Goal: Task Accomplishment & Management: Use online tool/utility

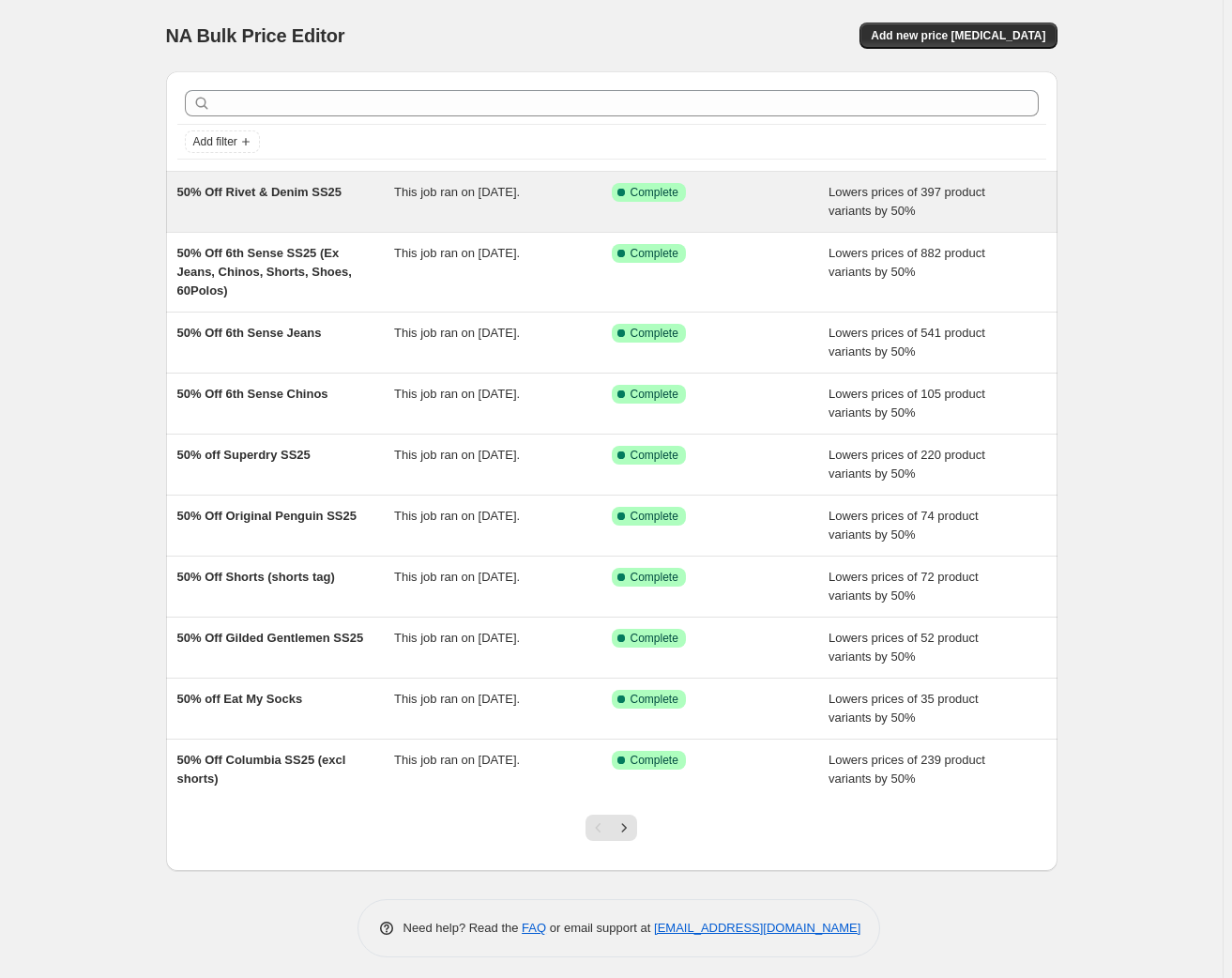
click at [290, 195] on span "50% Off Rivet & Denim SS25" at bounding box center [260, 191] width 165 height 14
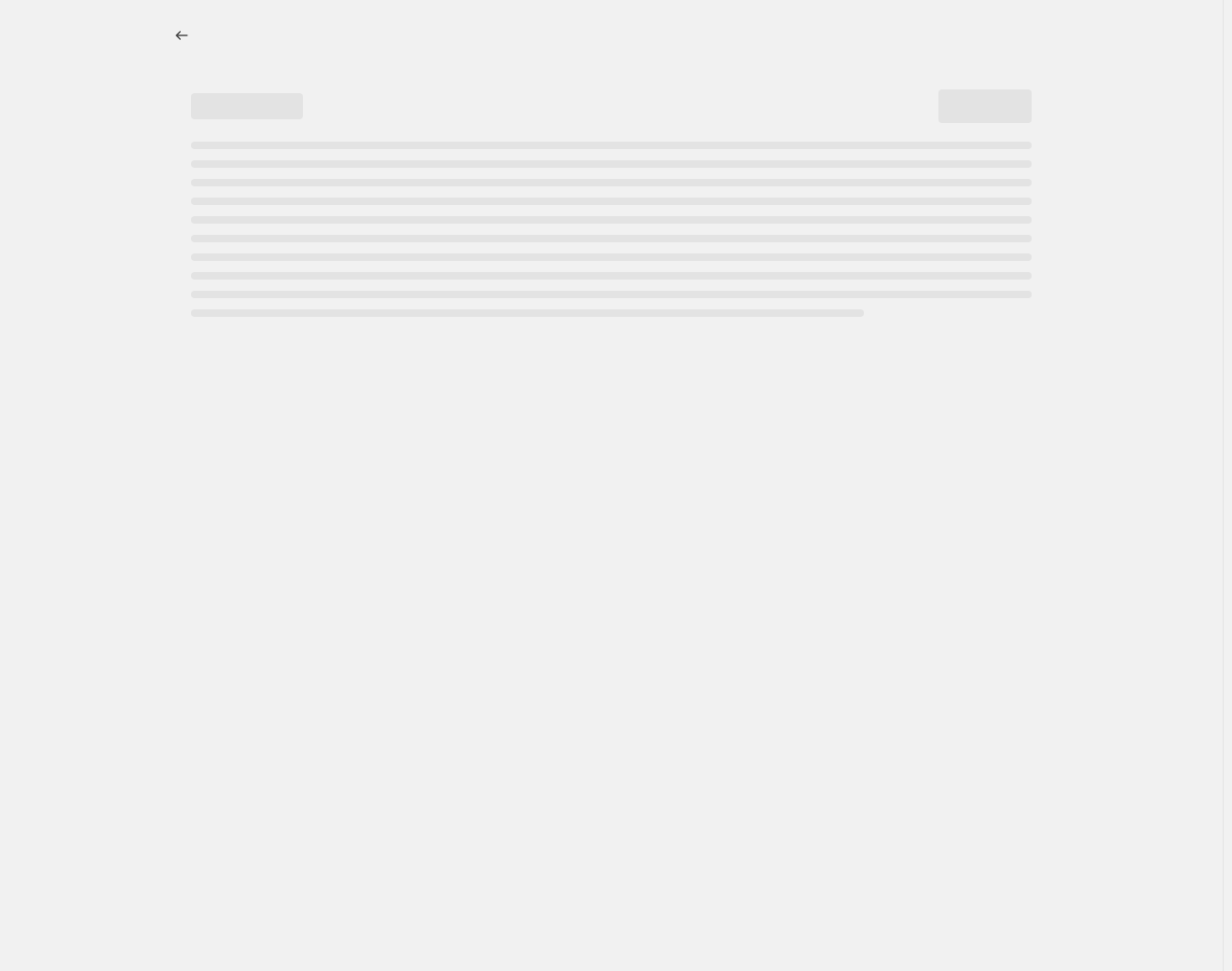
select select "percentage"
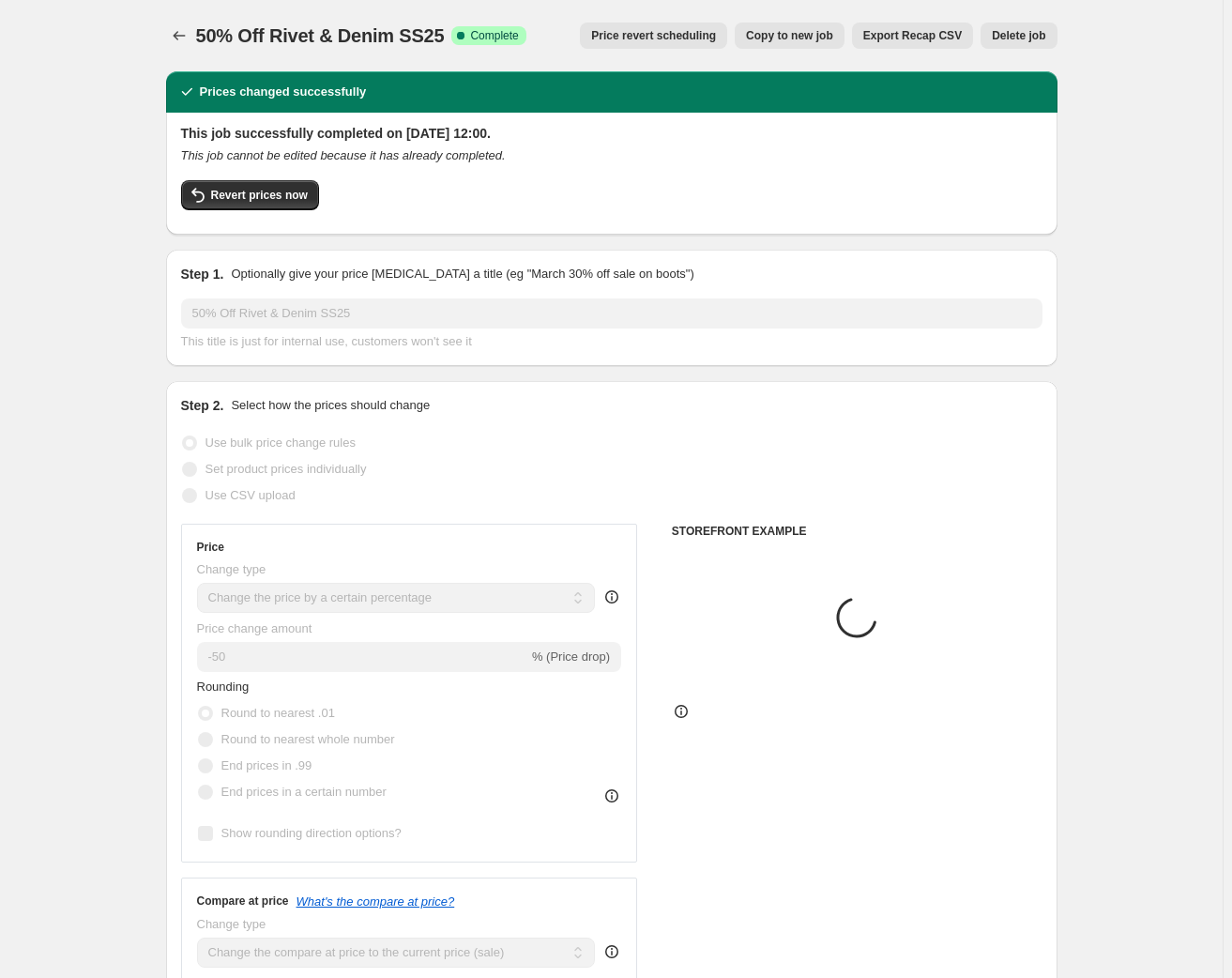
select select "tag"
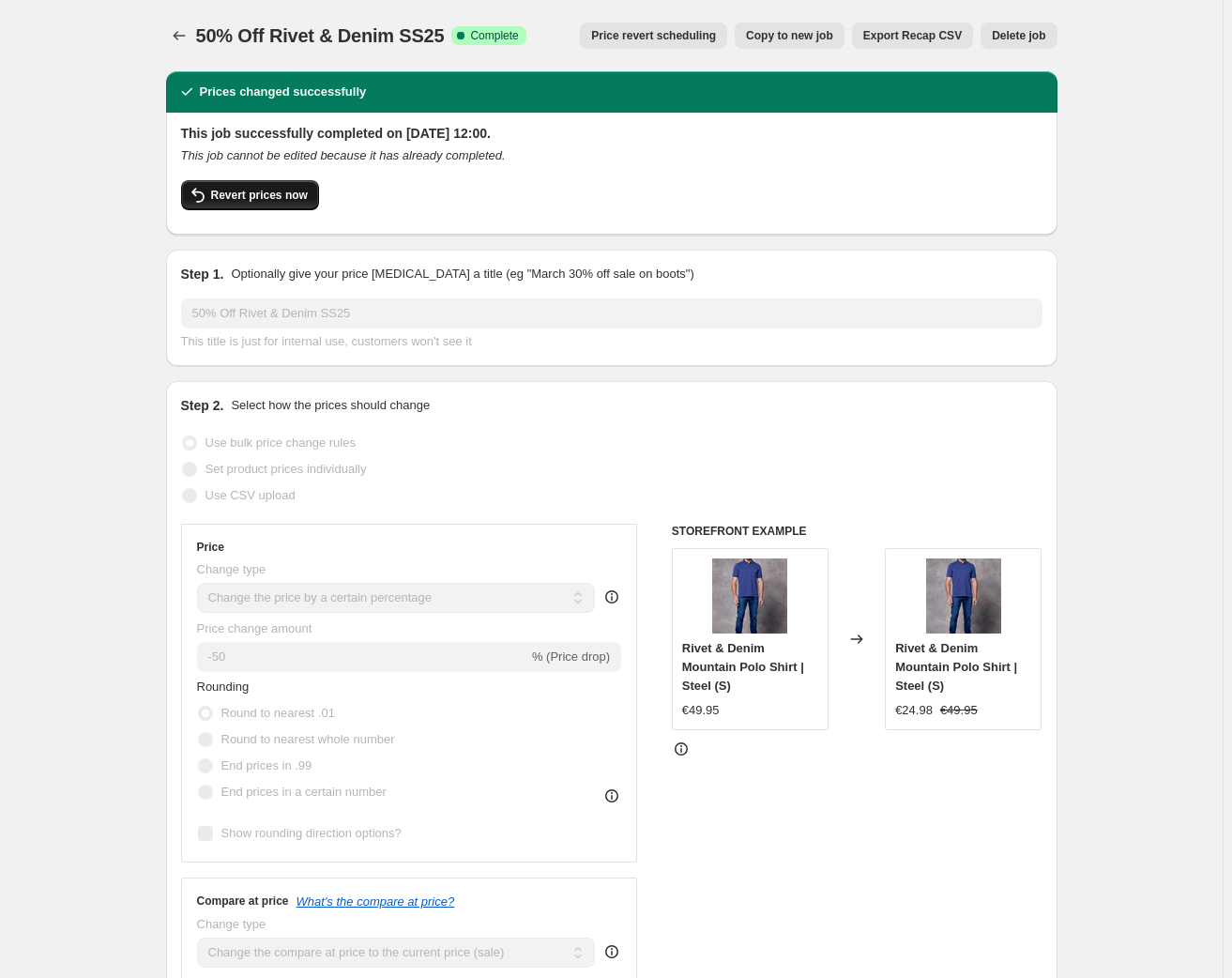
click at [271, 191] on span "Revert prices now" at bounding box center [259, 195] width 97 height 15
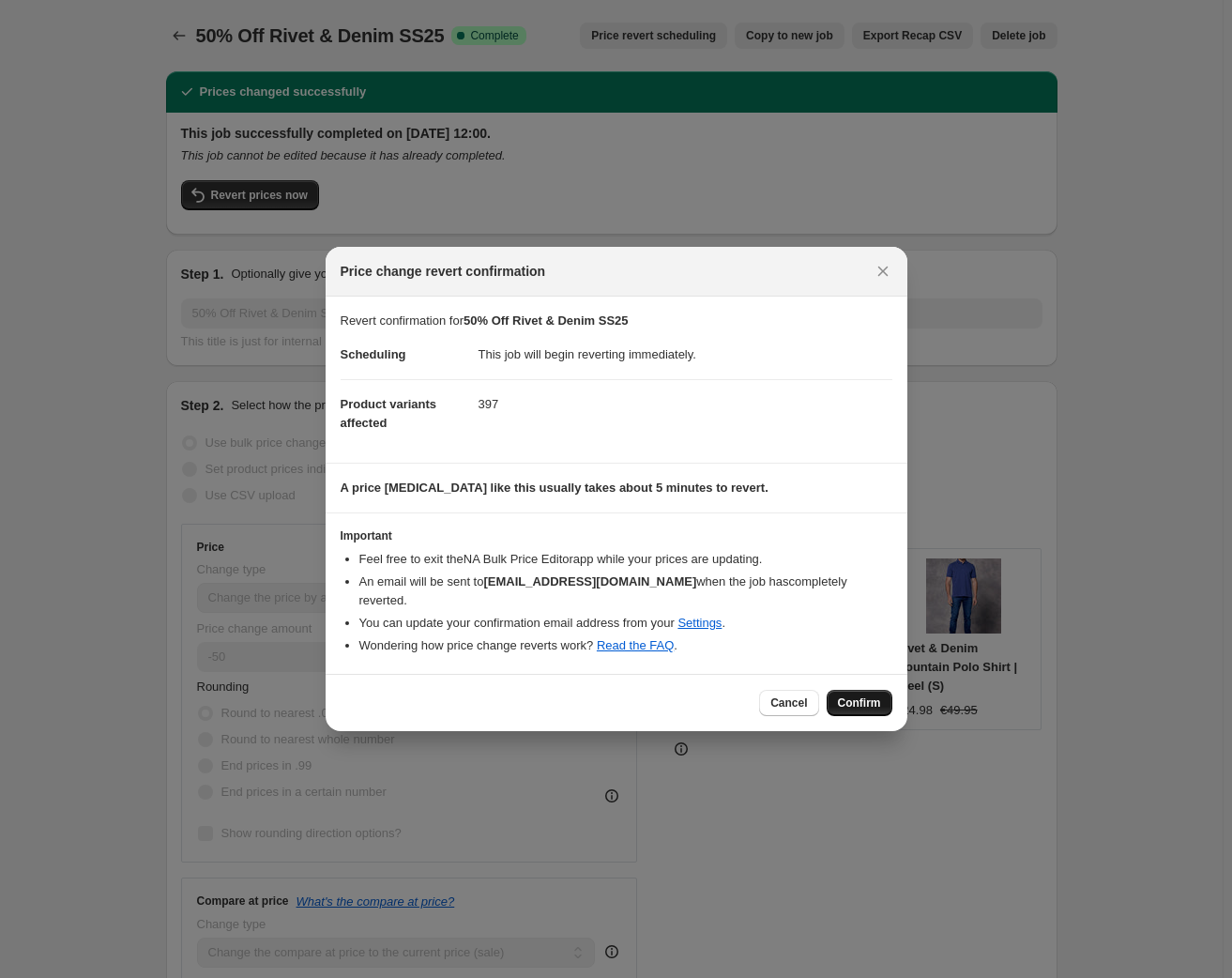
click at [860, 696] on span "Confirm" at bounding box center [859, 704] width 43 height 15
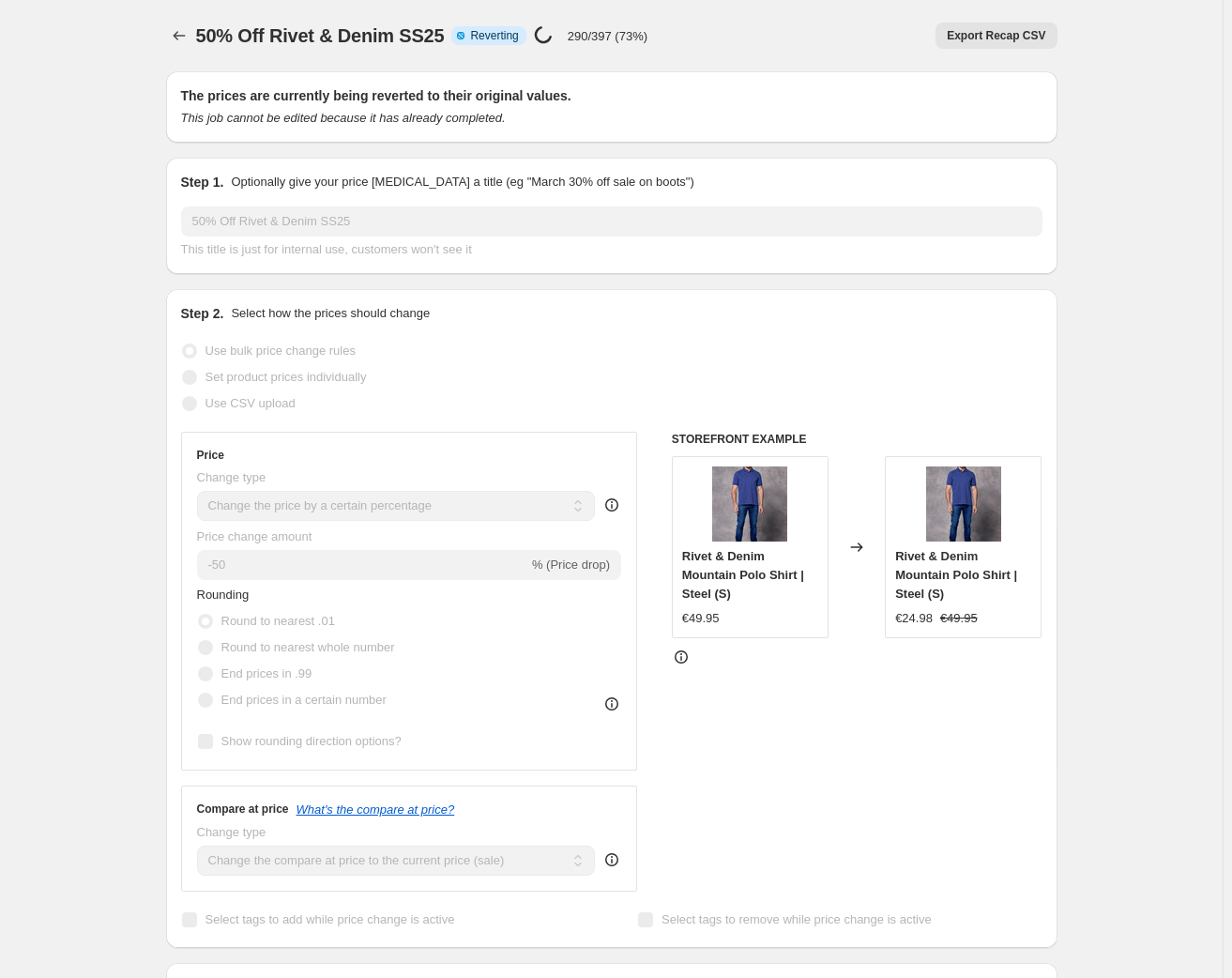
select select "percentage"
select select "tag"
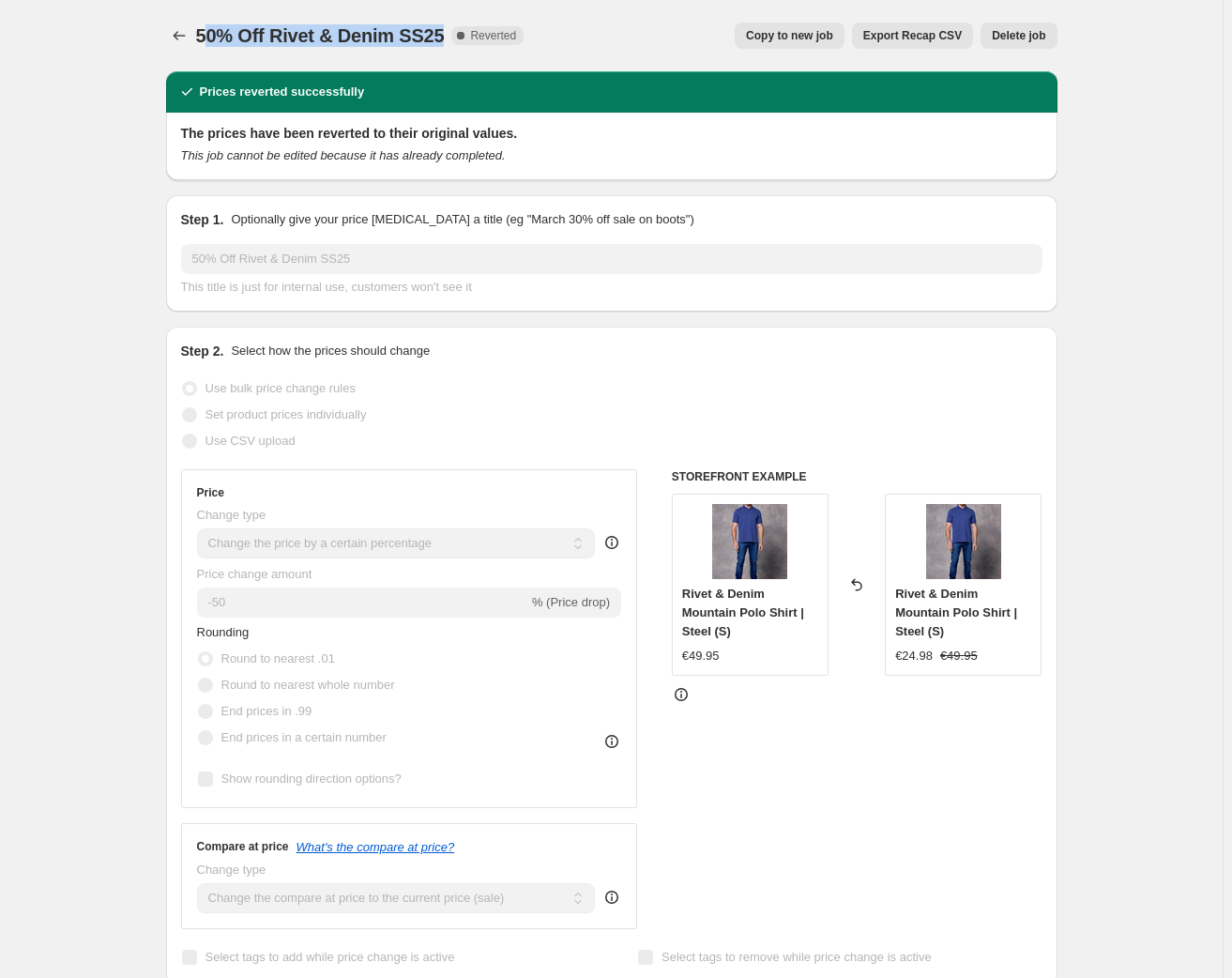
drag, startPoint x: 211, startPoint y: 36, endPoint x: 449, endPoint y: 32, distance: 238.0
click at [449, 32] on div "50% Off Rivet & Denim SS25 Complete Reverted" at bounding box center [360, 35] width 329 height 26
copy span "0% Off Rivet & Denim SS25"
click at [180, 34] on icon "Price change jobs" at bounding box center [180, 35] width 19 height 19
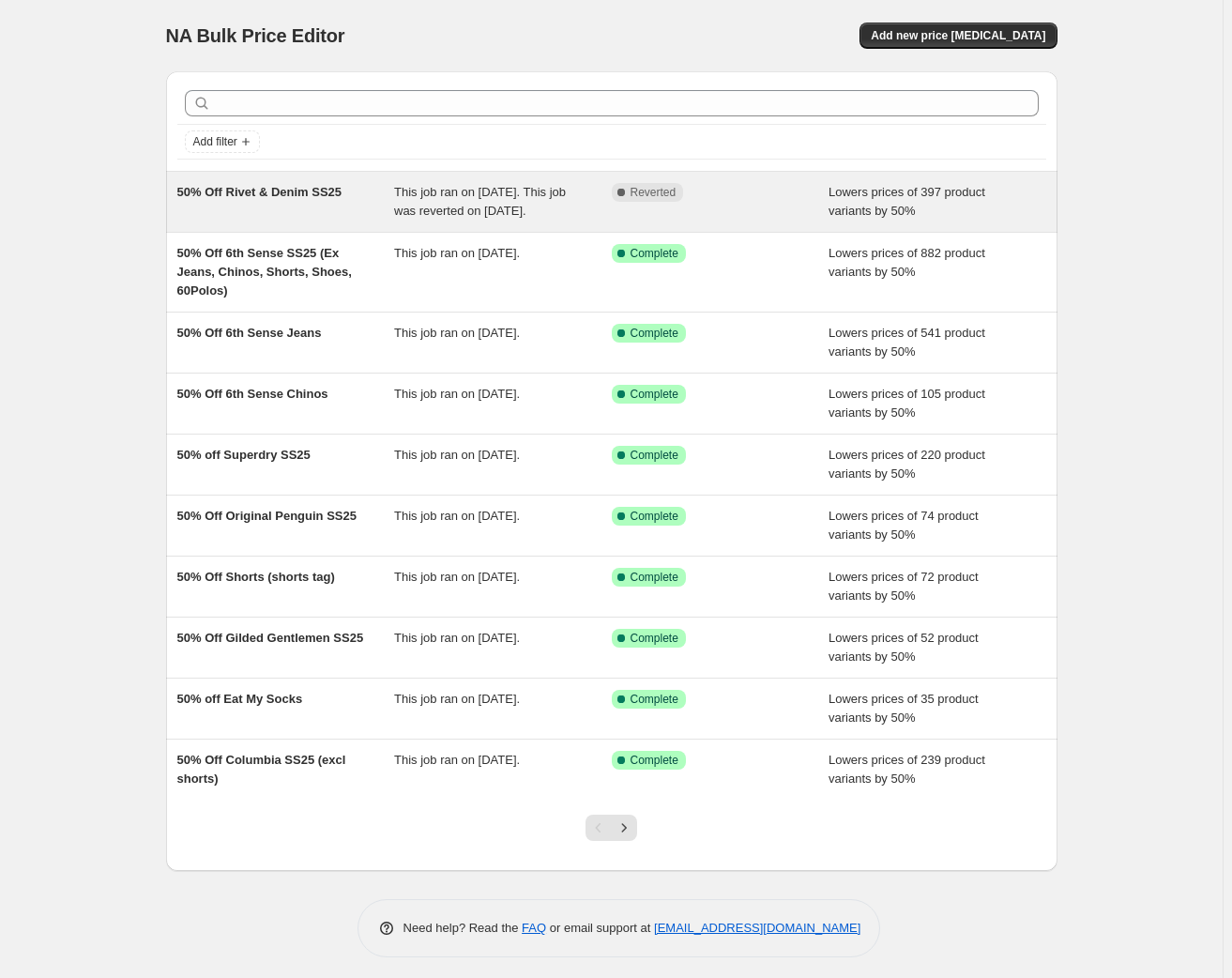
click at [737, 199] on div "Complete Reverted" at bounding box center [706, 192] width 189 height 19
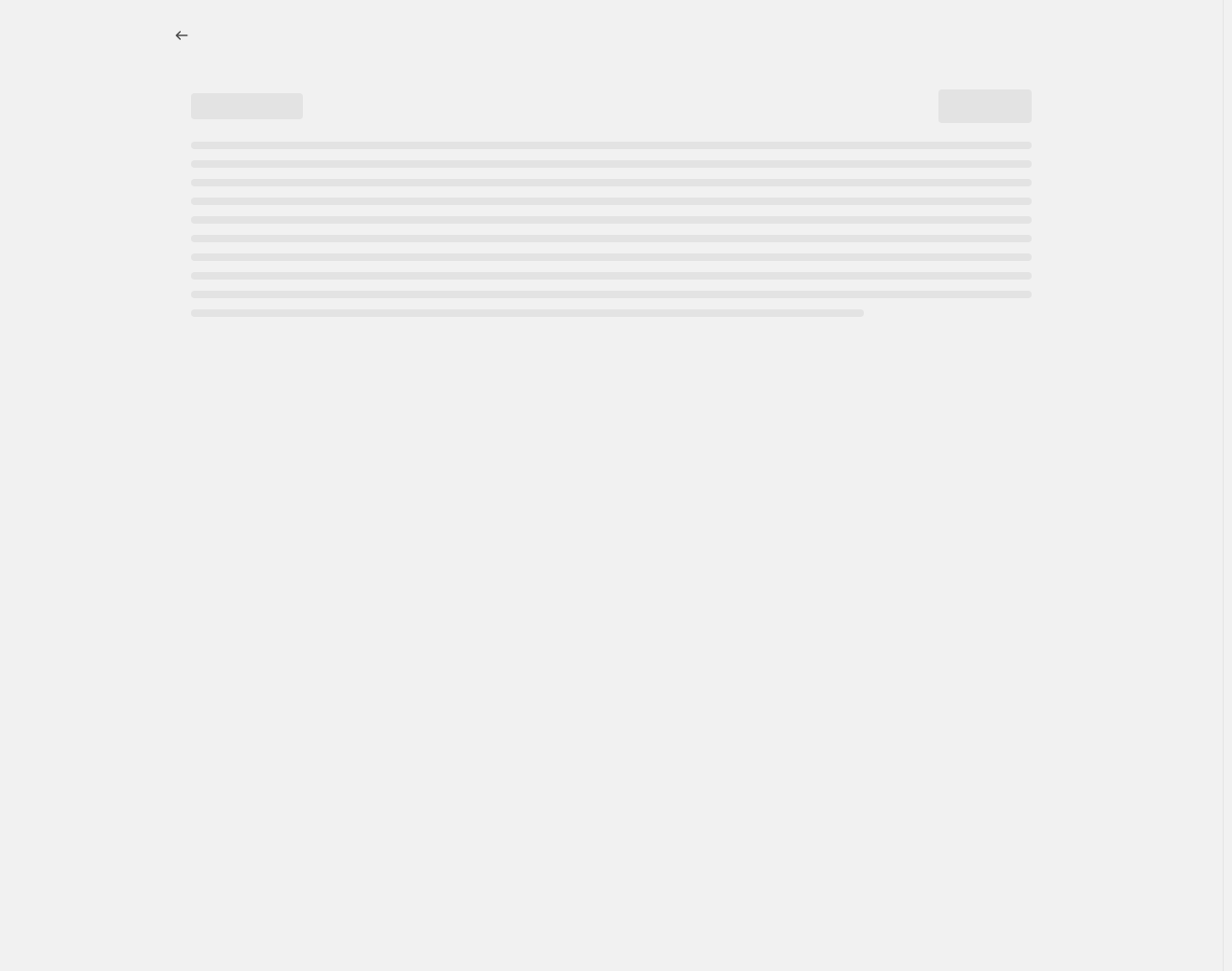
select select "percentage"
select select "tag"
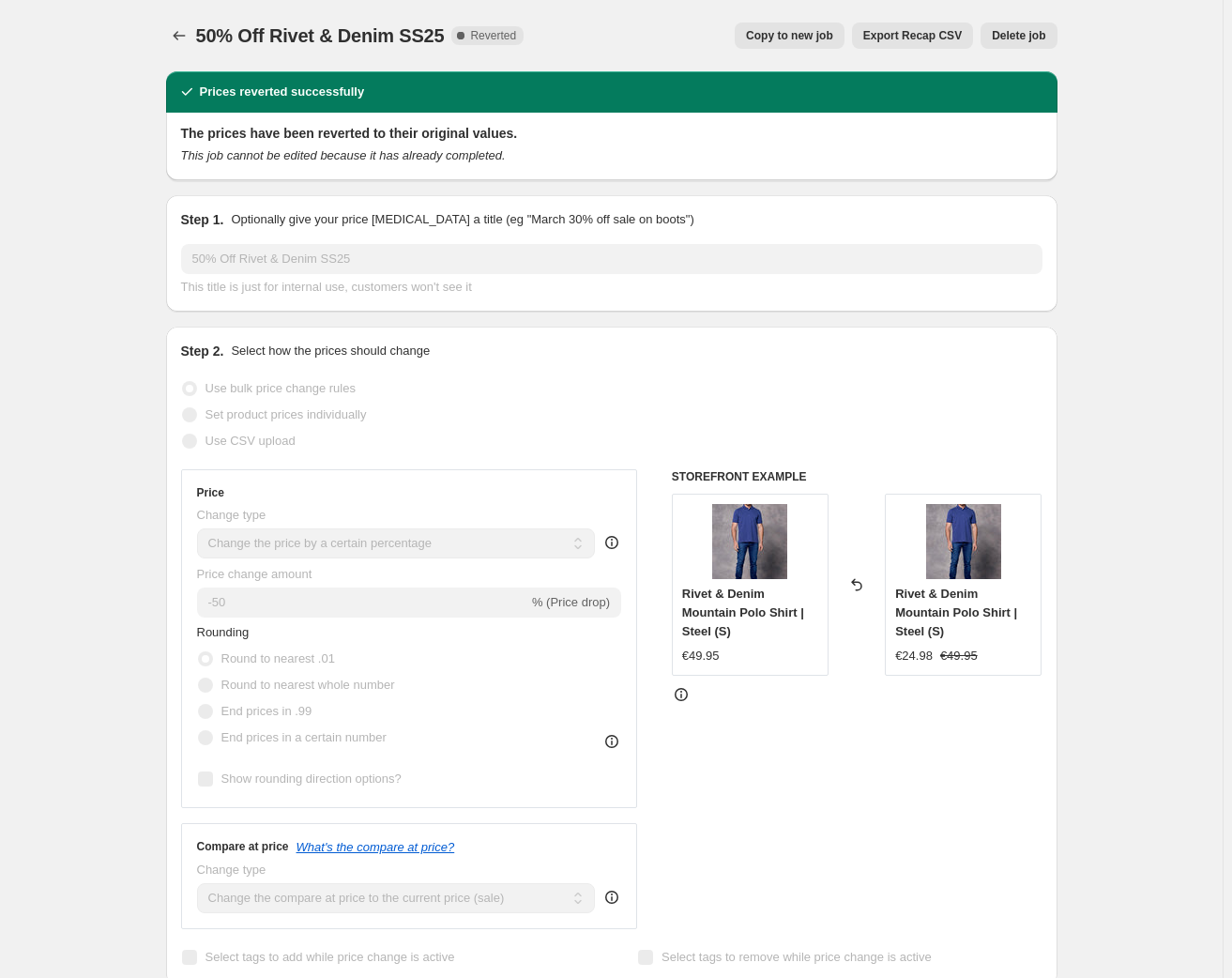
click at [1045, 35] on span "Delete job" at bounding box center [1019, 35] width 54 height 15
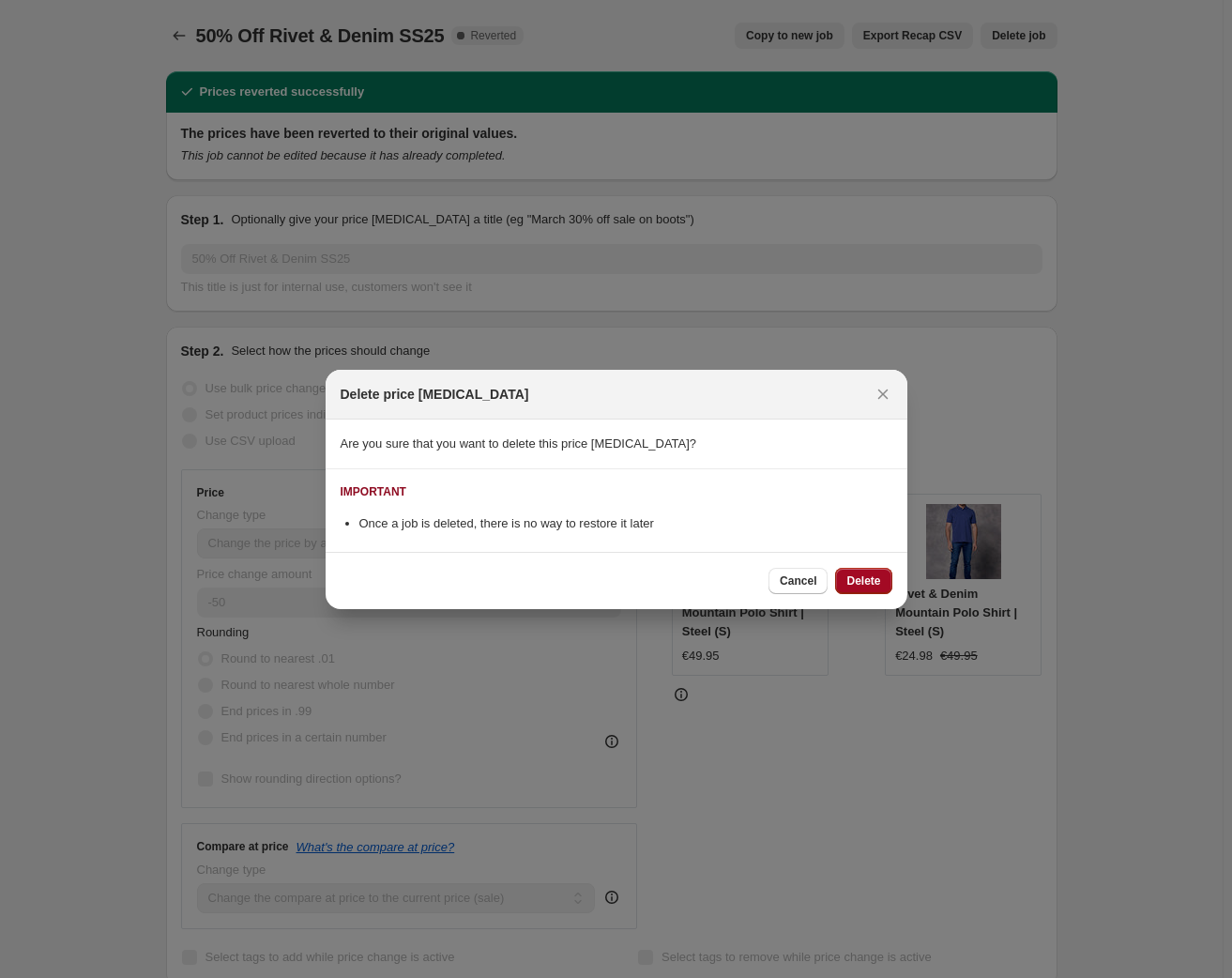
click at [866, 578] on span "Delete" at bounding box center [863, 581] width 33 height 15
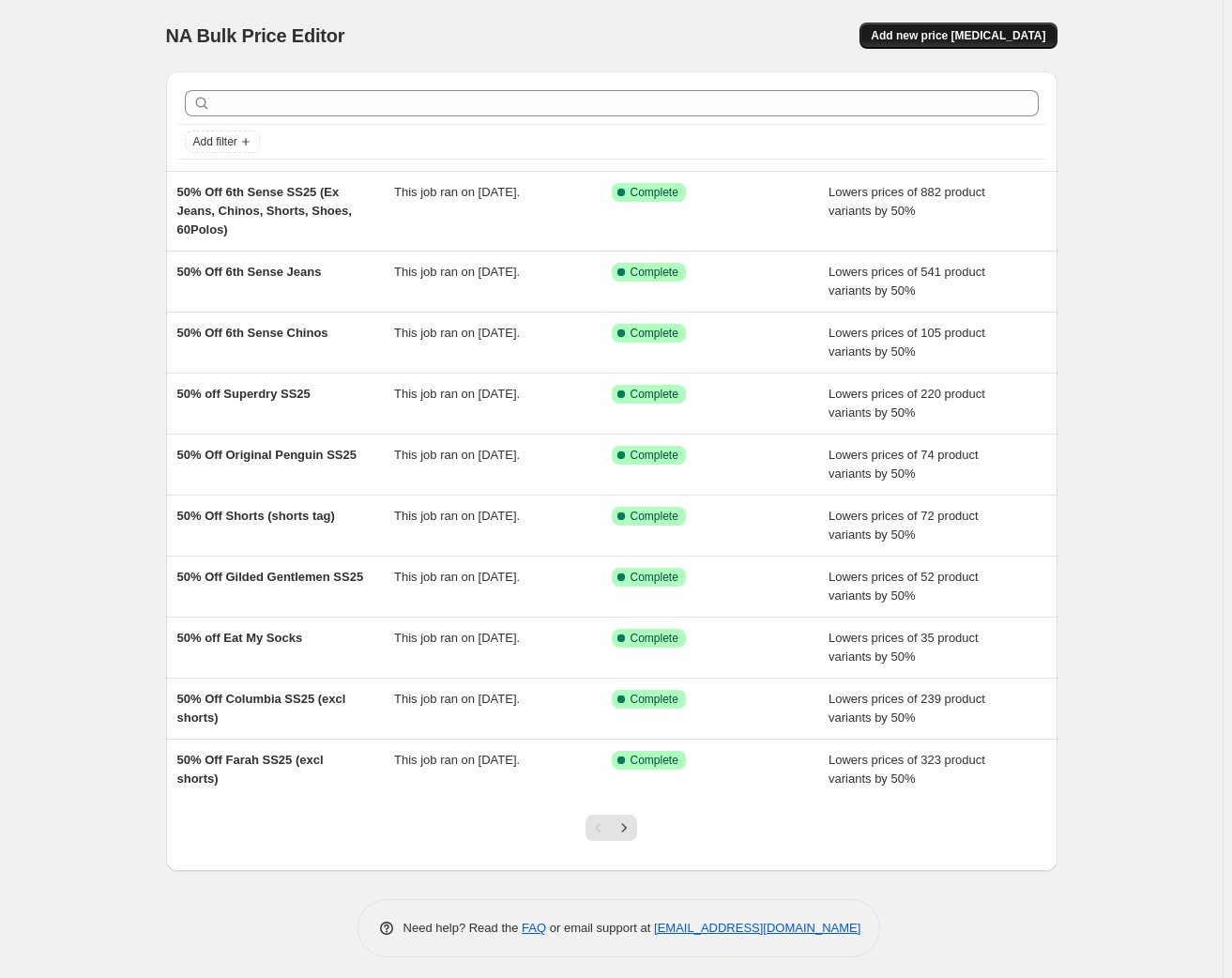
click at [930, 33] on span "Add new price [MEDICAL_DATA]" at bounding box center [958, 35] width 175 height 15
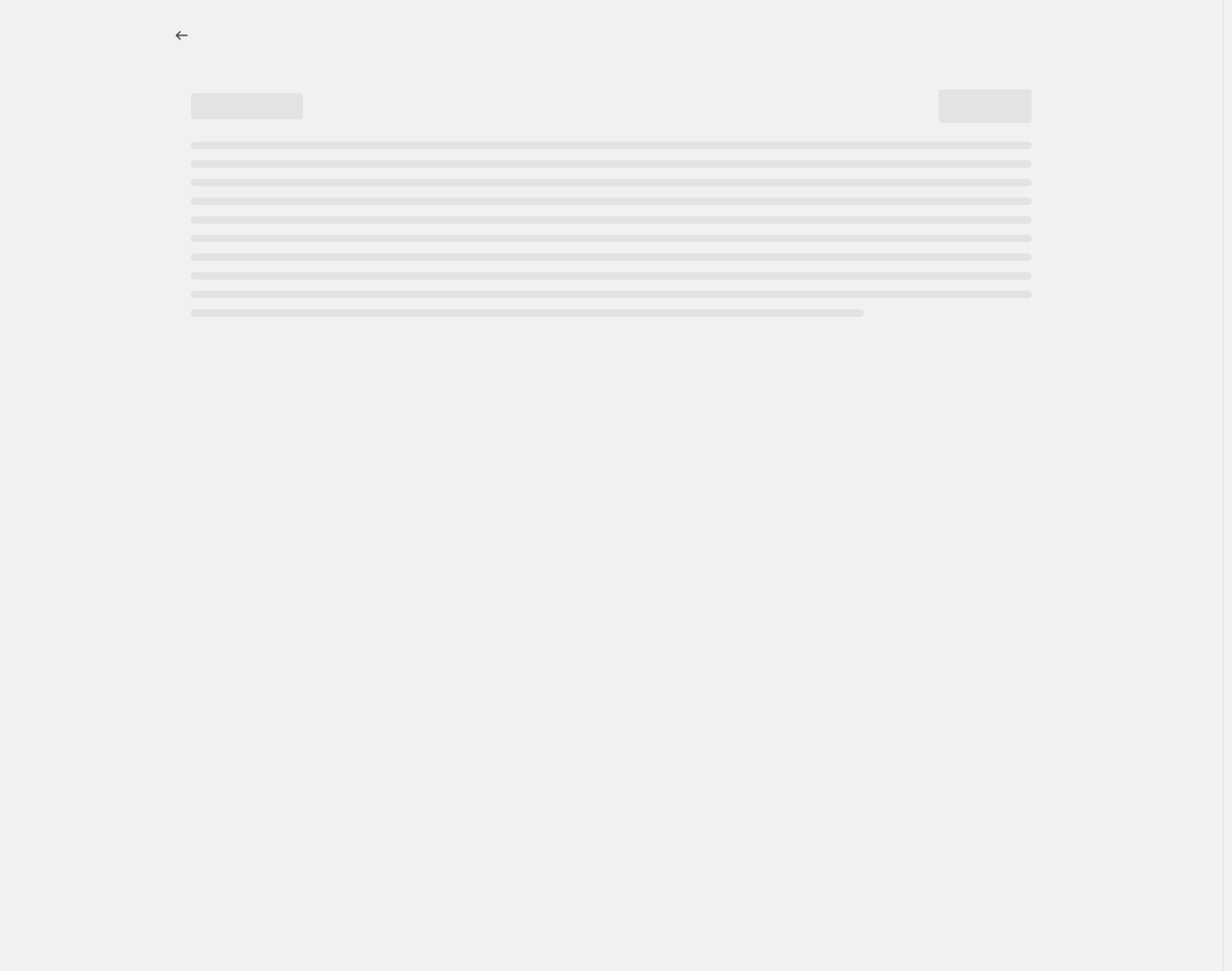
select select "percentage"
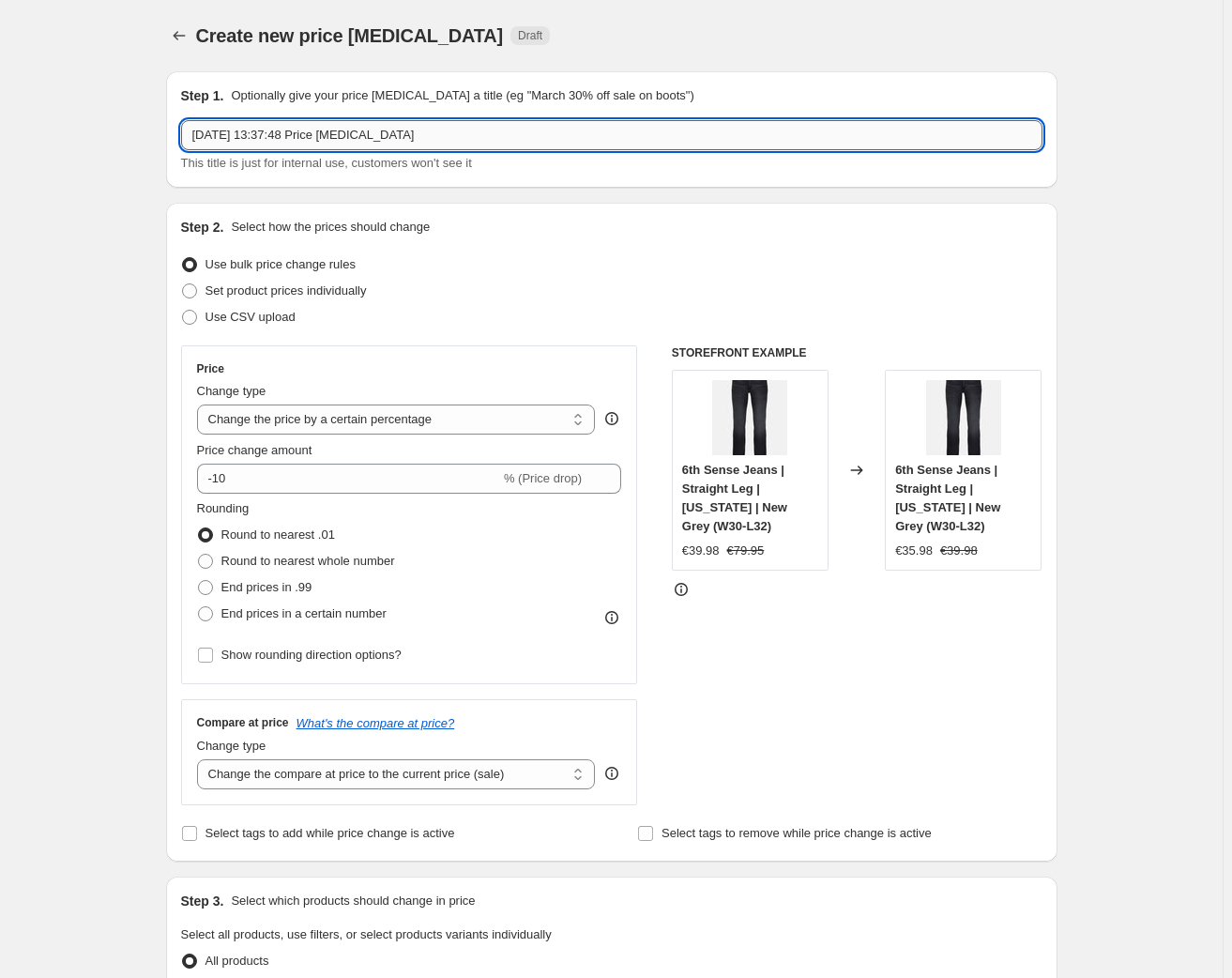
click at [316, 136] on input "[DATE] 13:37:48 Price [MEDICAL_DATA]" at bounding box center [612, 135] width 861 height 30
drag, startPoint x: 453, startPoint y: 129, endPoint x: 66, endPoint y: 95, distance: 388.5
click at [66, 95] on div "Create new price [MEDICAL_DATA]. This page is ready Create new price [MEDICAL_D…" at bounding box center [611, 953] width 1222 height 1906
paste input "0% Off Rivet & Denim SS25"
click at [194, 130] on input "0% Off Rivet & Denim SS25" at bounding box center [612, 135] width 861 height 30
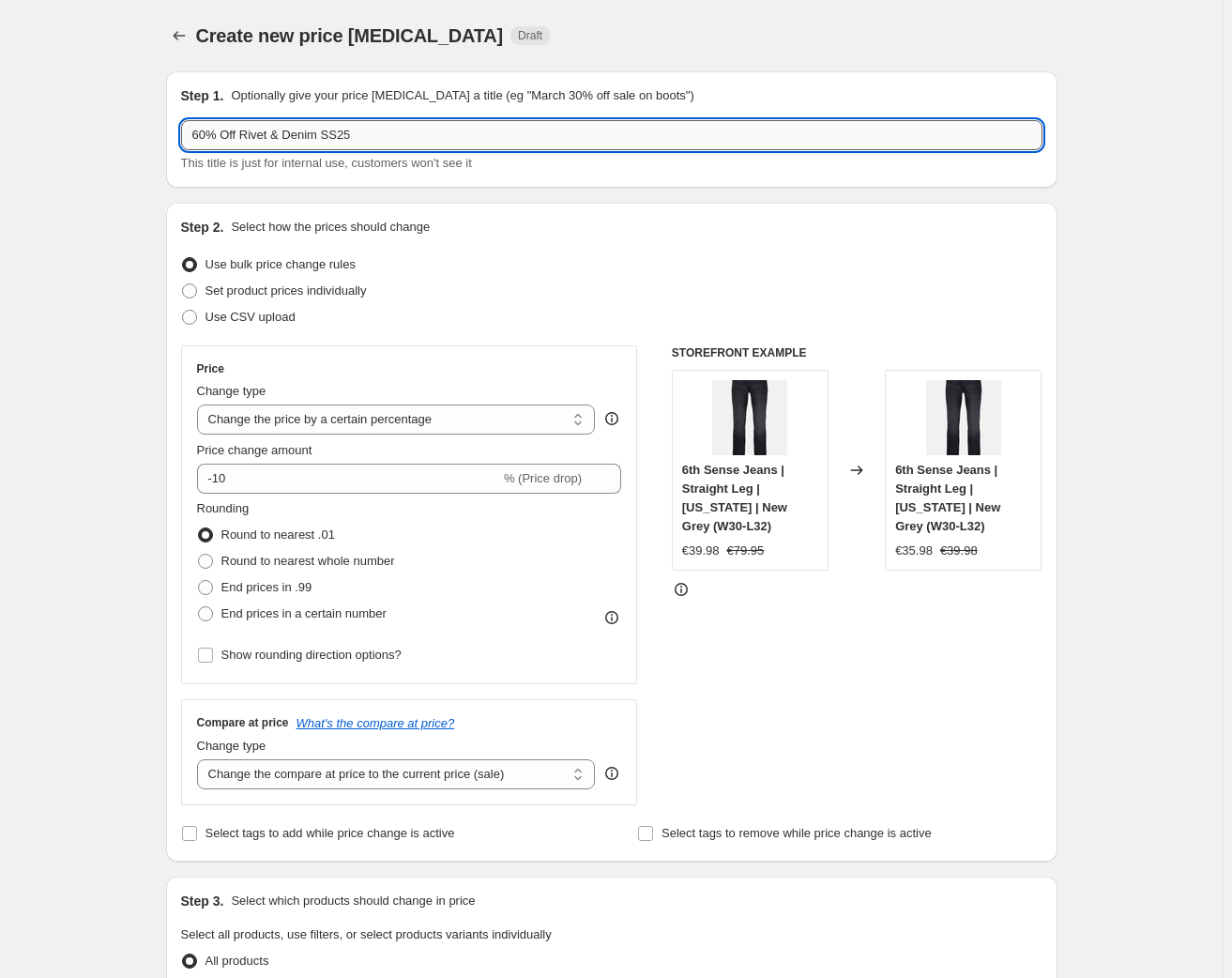
drag, startPoint x: 366, startPoint y: 133, endPoint x: 247, endPoint y: 129, distance: 119.1
click at [247, 128] on input "60% Off Rivet & Denim SS25" at bounding box center [612, 135] width 861 height 30
type input "60% Off Rivet & Denim SS25"
click at [229, 480] on input "-10" at bounding box center [348, 478] width 303 height 30
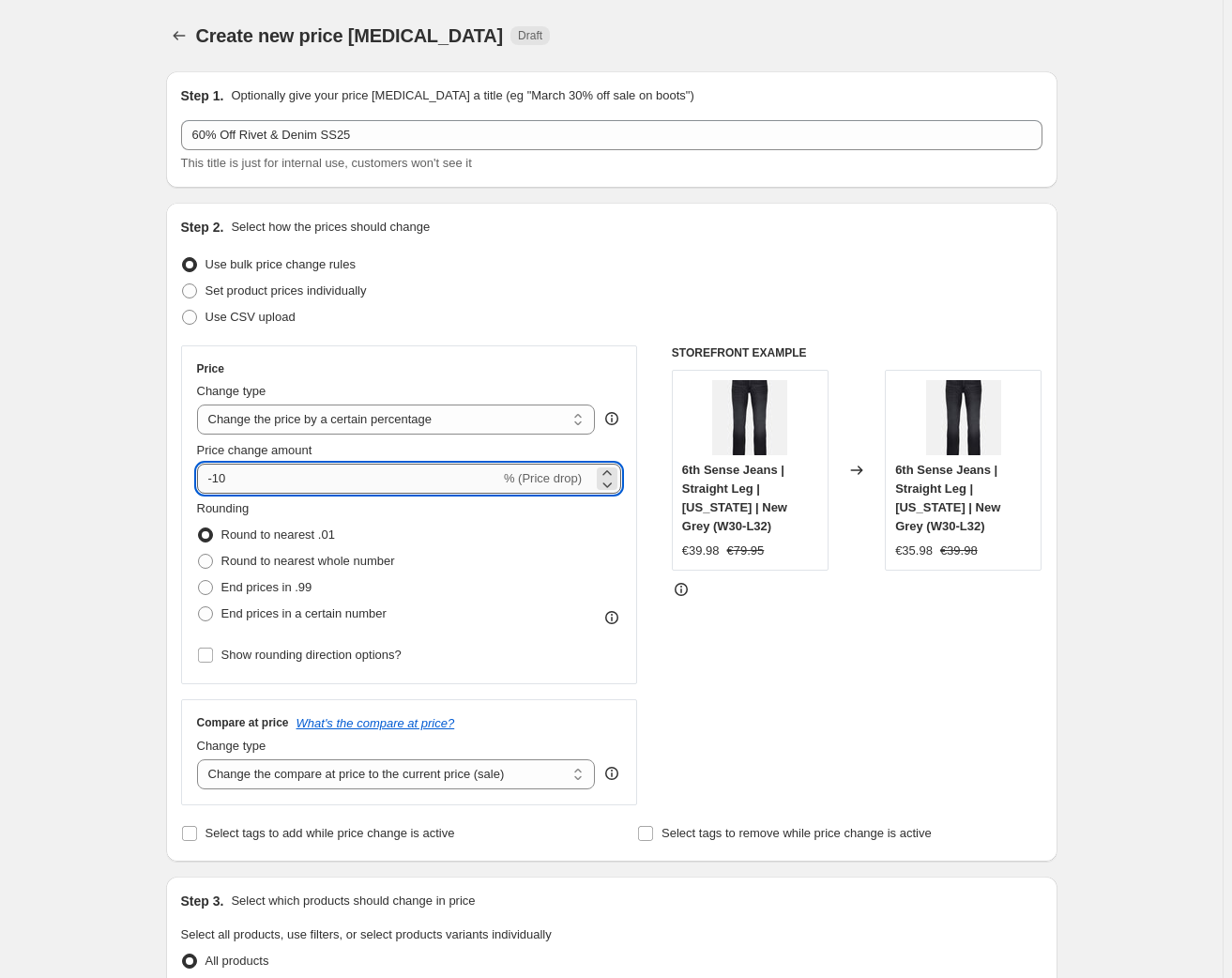
click at [225, 479] on input "-10" at bounding box center [348, 478] width 303 height 30
type input "-60"
click at [582, 259] on div "Use bulk price change rules" at bounding box center [612, 264] width 861 height 26
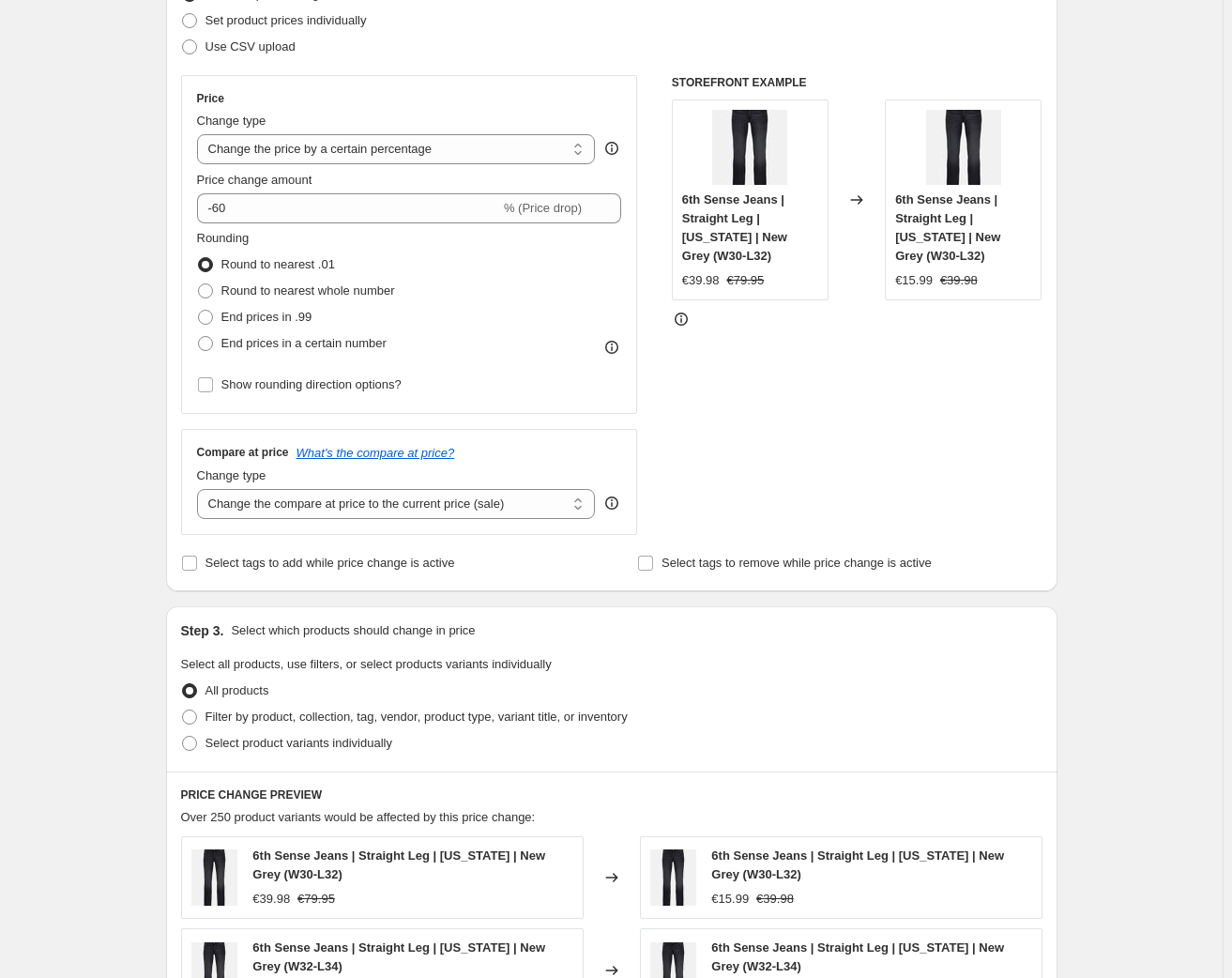
scroll to position [277, 0]
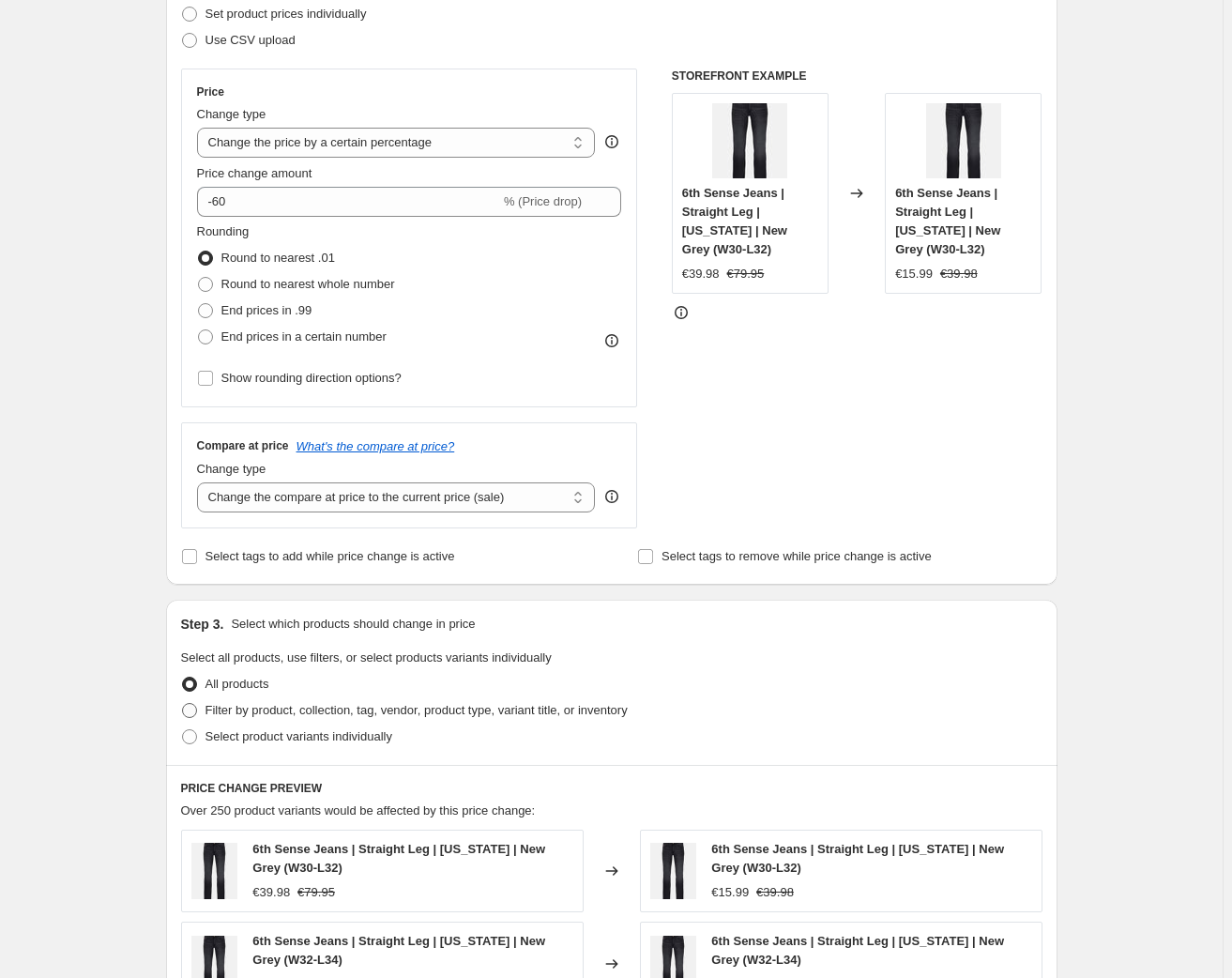
click at [314, 709] on span "Filter by product, collection, tag, vendor, product type, variant title, or inv…" at bounding box center [417, 709] width 422 height 14
click at [183, 704] on input "Filter by product, collection, tag, vendor, product type, variant title, or inv…" at bounding box center [182, 703] width 1 height 1
radio input "true"
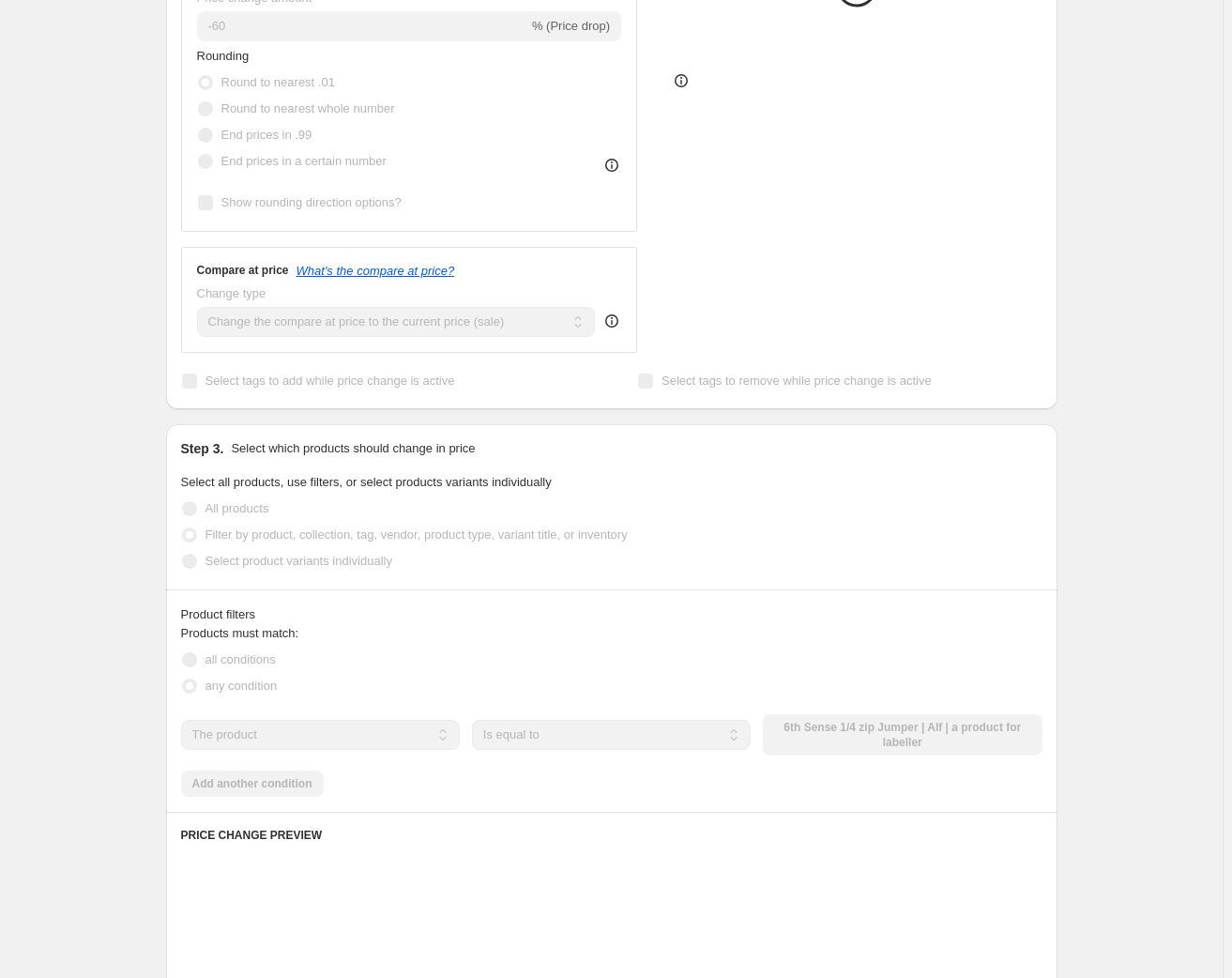
scroll to position [469, 0]
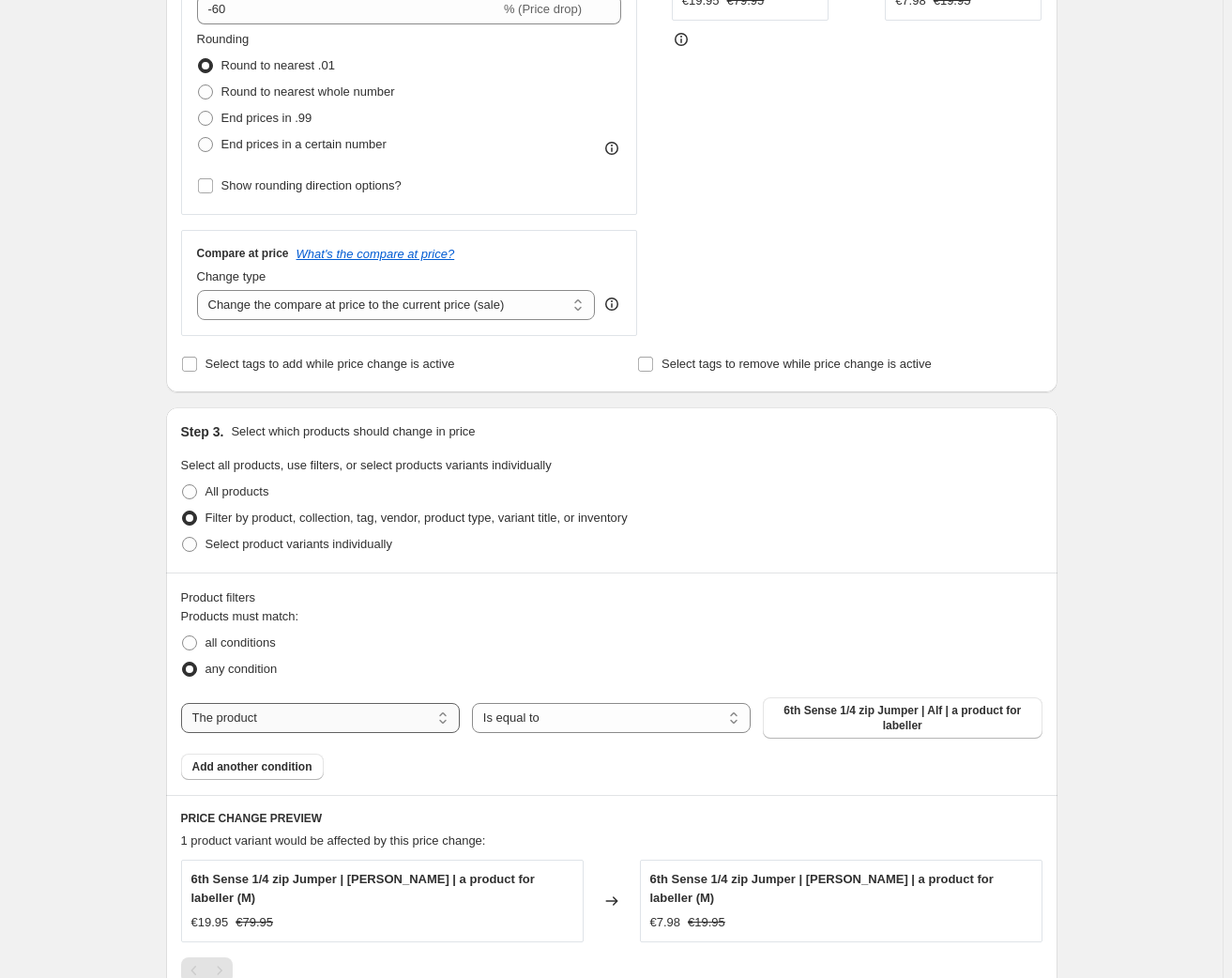
click at [284, 712] on select "The product The product's collection The product's tag The product's vendor The…" at bounding box center [321, 717] width 279 height 30
select select "tag"
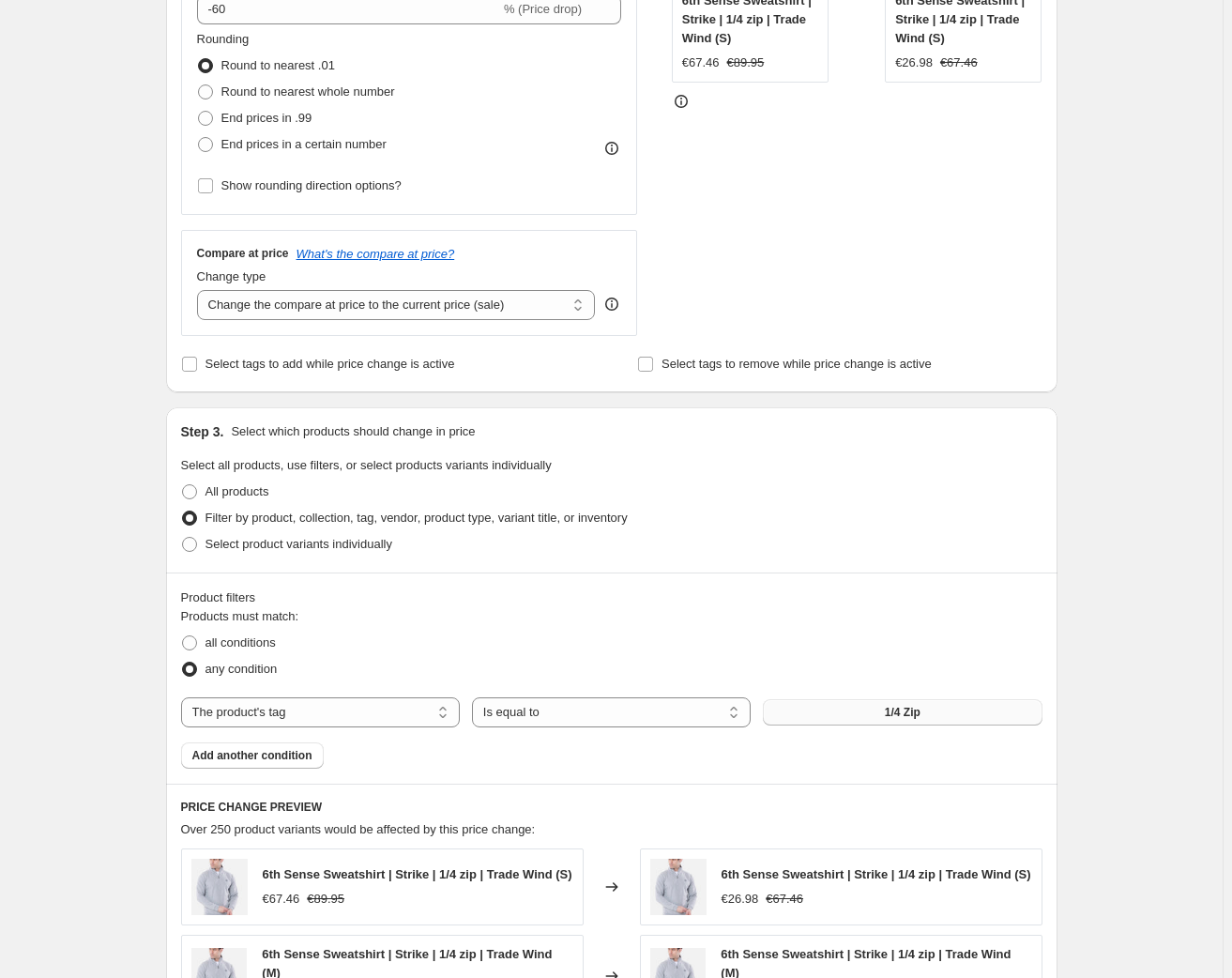
click at [862, 711] on button "1/4 Zip" at bounding box center [902, 712] width 279 height 26
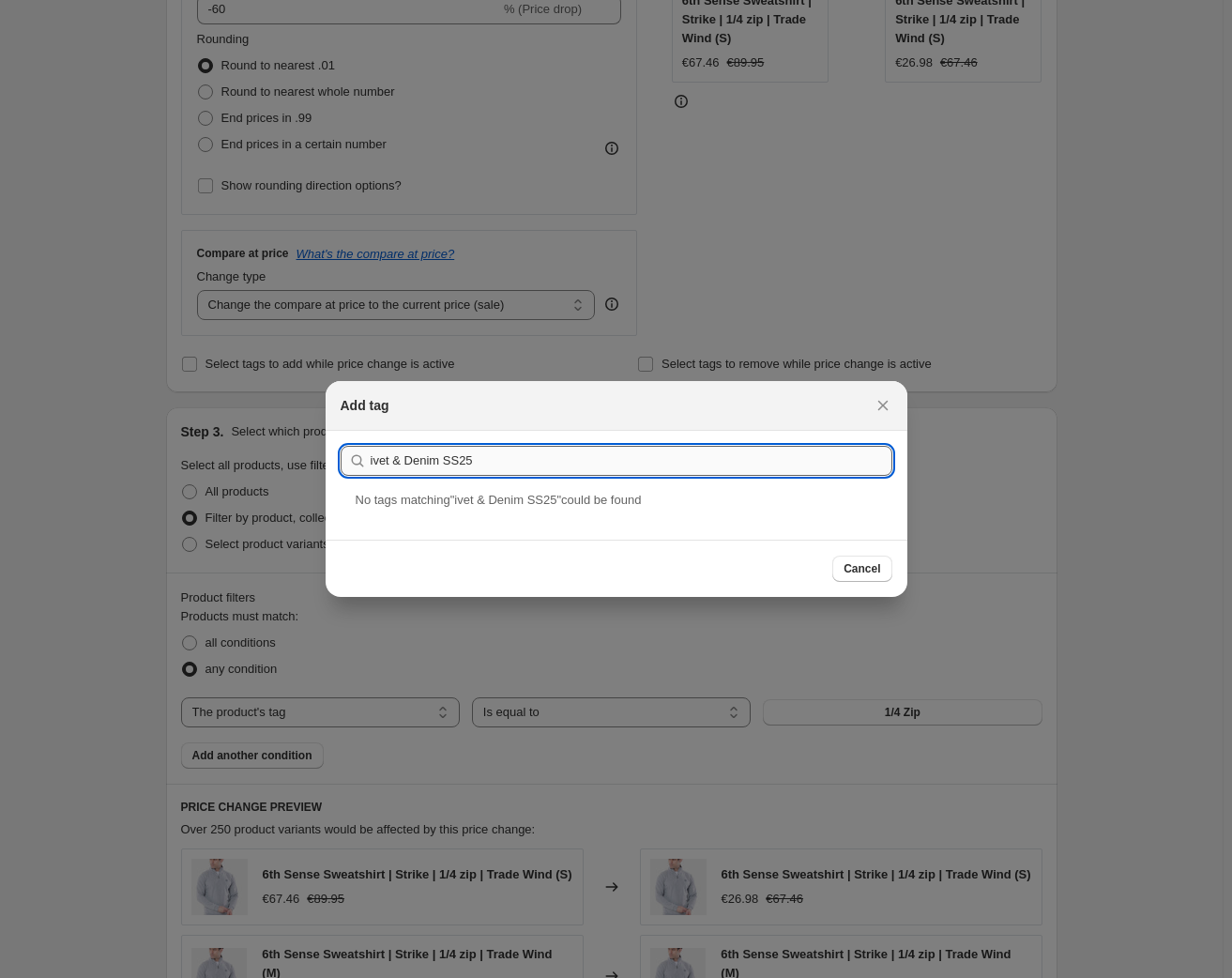
click at [371, 457] on input "ivet & Denim SS25" at bounding box center [632, 460] width 522 height 30
type input "Rivet & Denim SS25"
click at [424, 514] on div "Rivet & Denim SS25" at bounding box center [616, 516] width 582 height 50
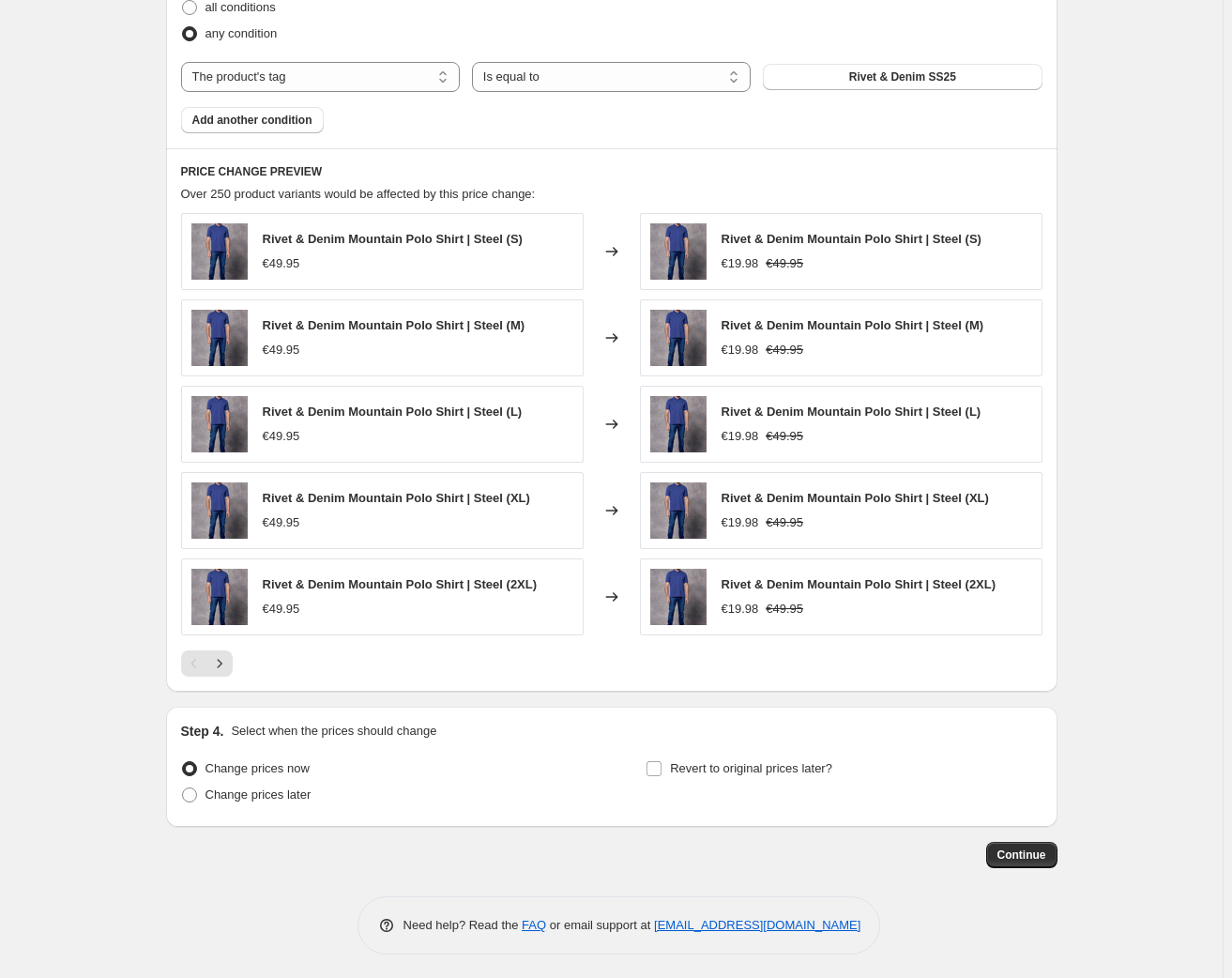
scroll to position [1108, 0]
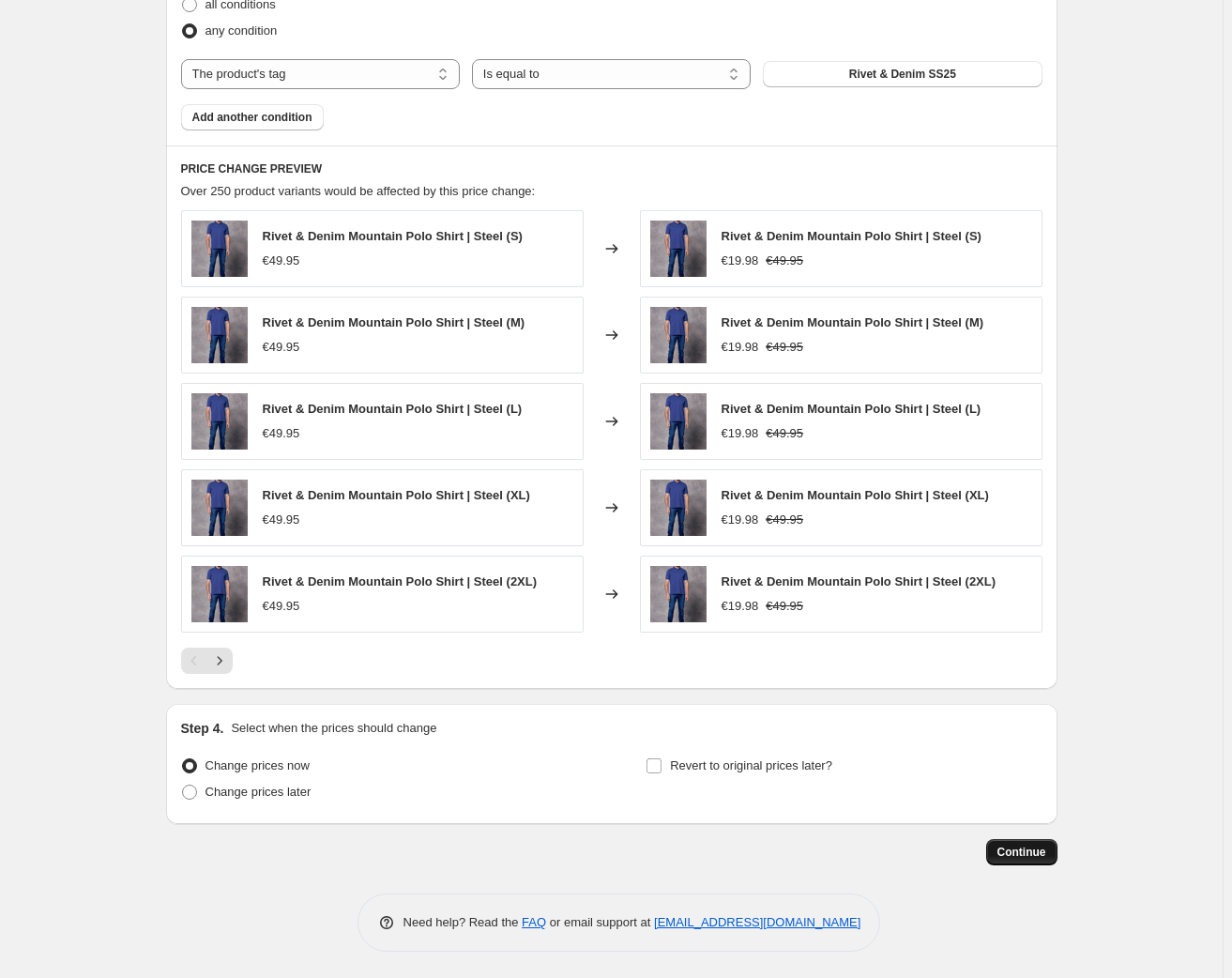
click at [1021, 850] on span "Continue" at bounding box center [1022, 853] width 49 height 15
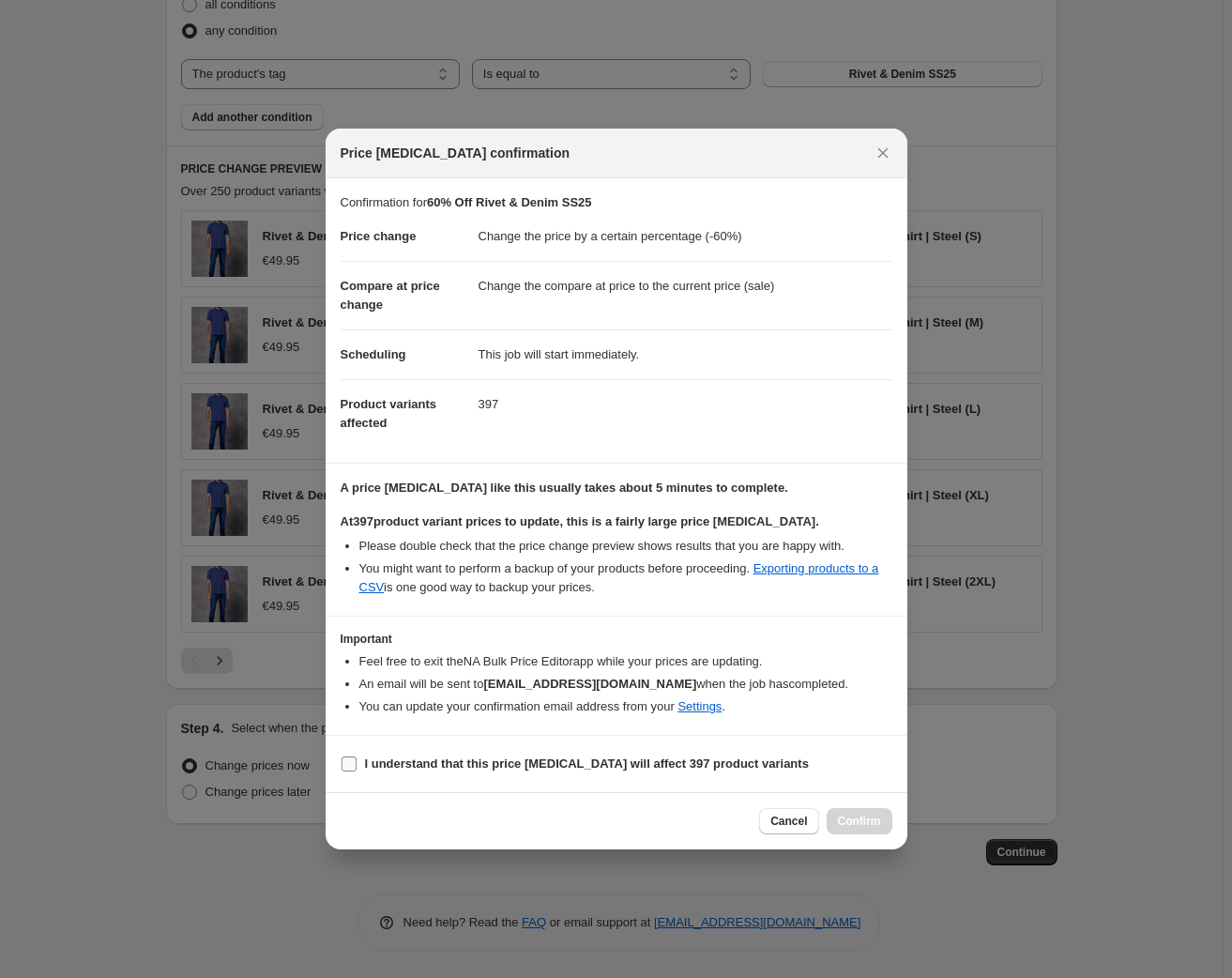
click at [354, 759] on input "I understand that this price [MEDICAL_DATA] will affect 397 product variants" at bounding box center [349, 764] width 15 height 15
checkbox input "true"
click at [865, 829] on button "Confirm" at bounding box center [859, 820] width 66 height 26
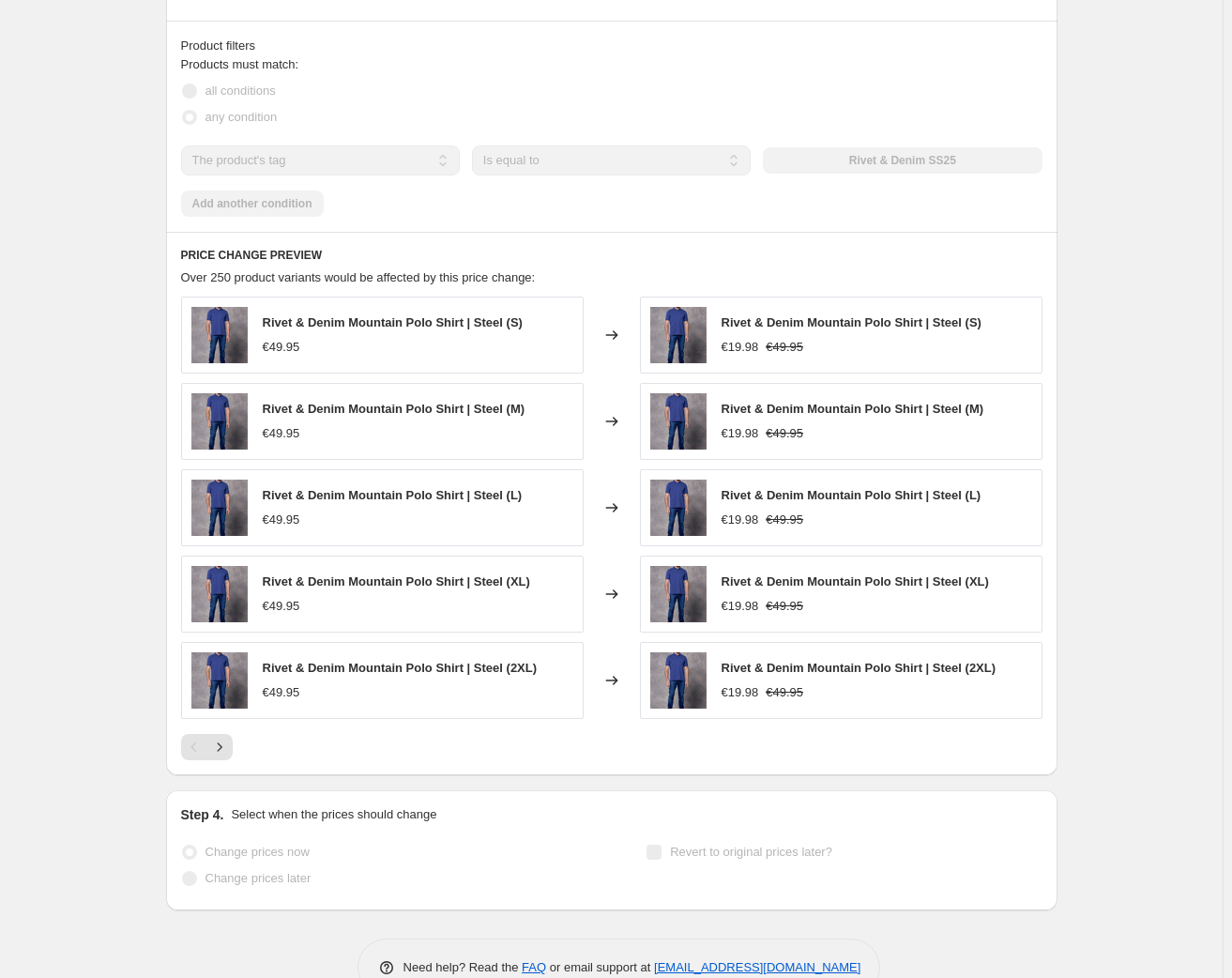
scroll to position [1157, 0]
select select "percentage"
select select "tag"
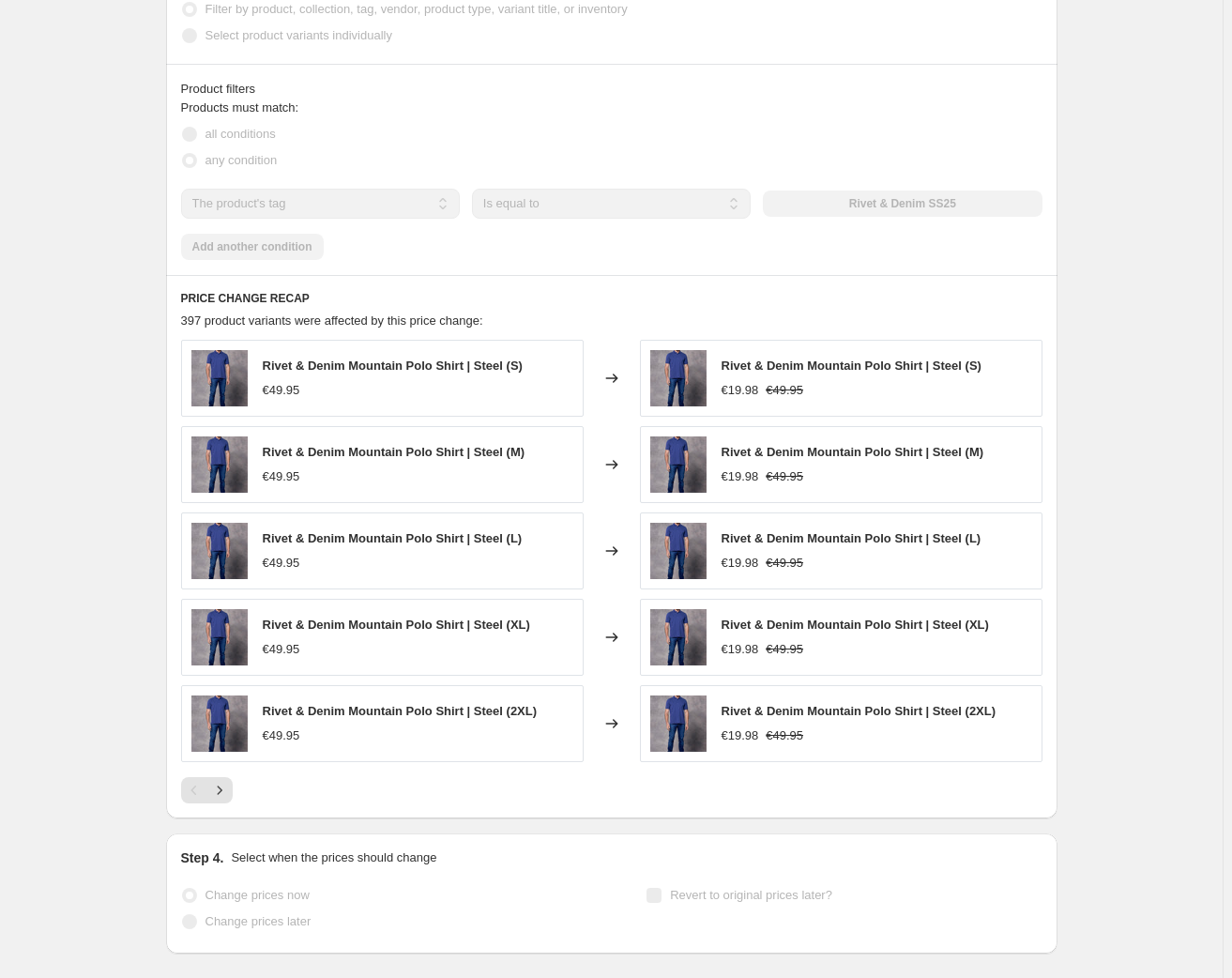
scroll to position [0, 0]
